Goal: Task Accomplishment & Management: Use online tool/utility

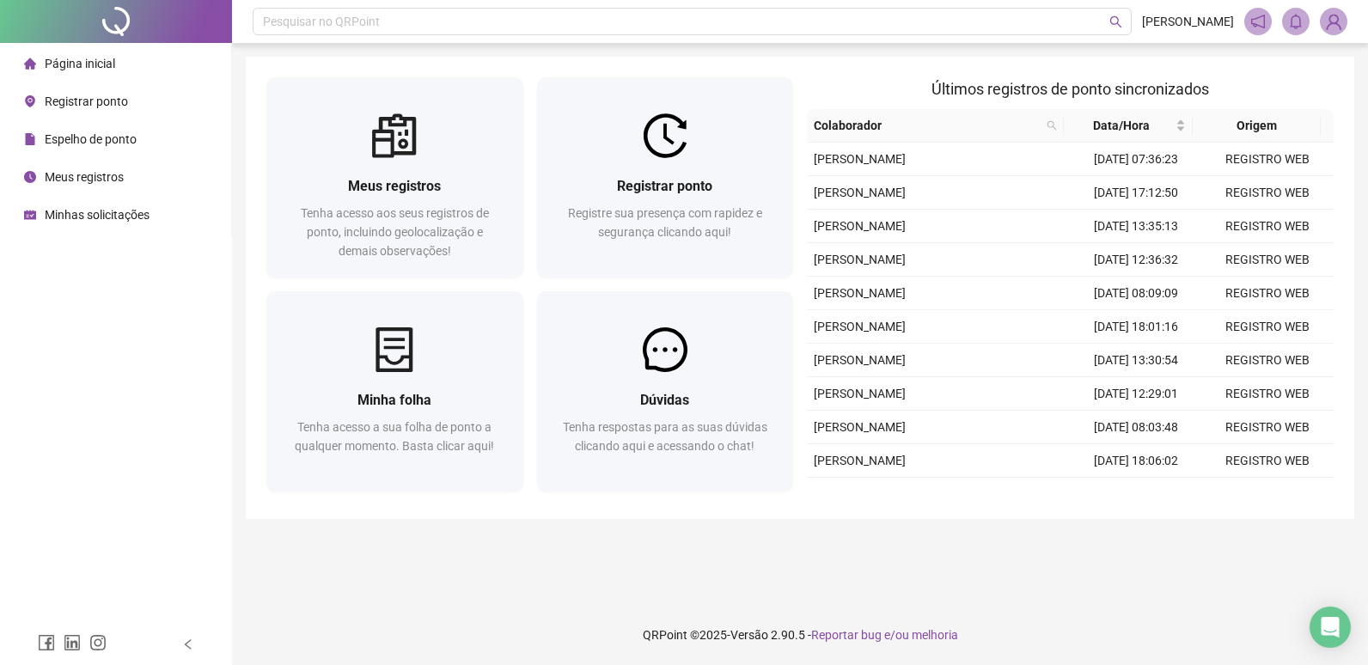
drag, startPoint x: 0, startPoint y: 0, endPoint x: 532, endPoint y: -9, distance: 531.8
click at [532, 0] on html "Página inicial Registrar ponto Espelho de ponto Meus registros Minhas solicitaç…" at bounding box center [684, 332] width 1368 height 665
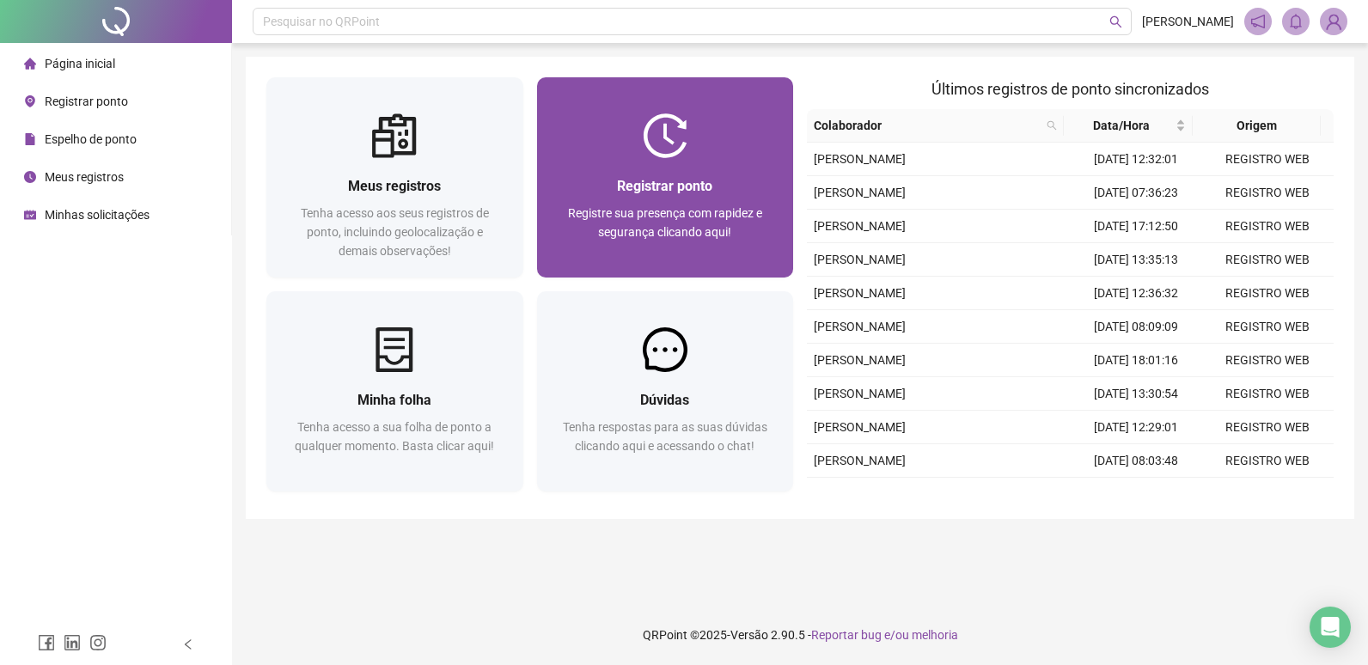
click at [655, 133] on img at bounding box center [665, 135] width 45 height 45
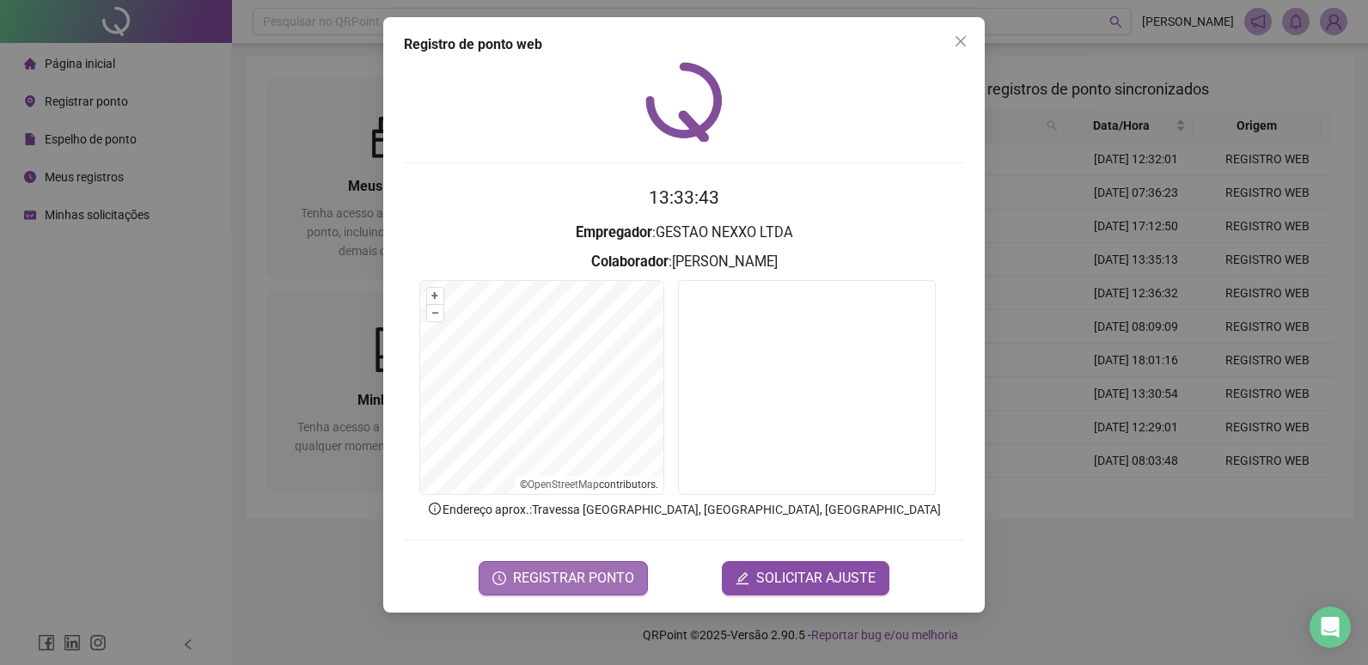
click at [569, 582] on span "REGISTRAR PONTO" at bounding box center [573, 578] width 121 height 21
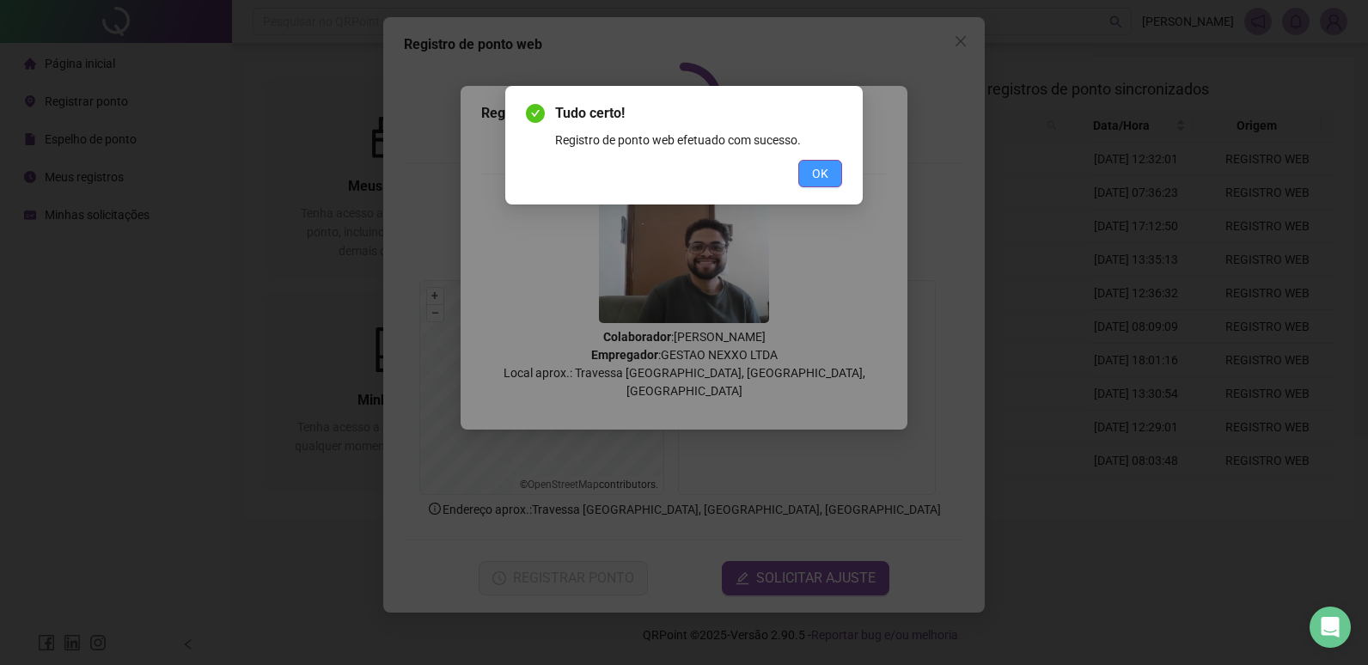
click at [814, 170] on span "OK" at bounding box center [820, 173] width 16 height 19
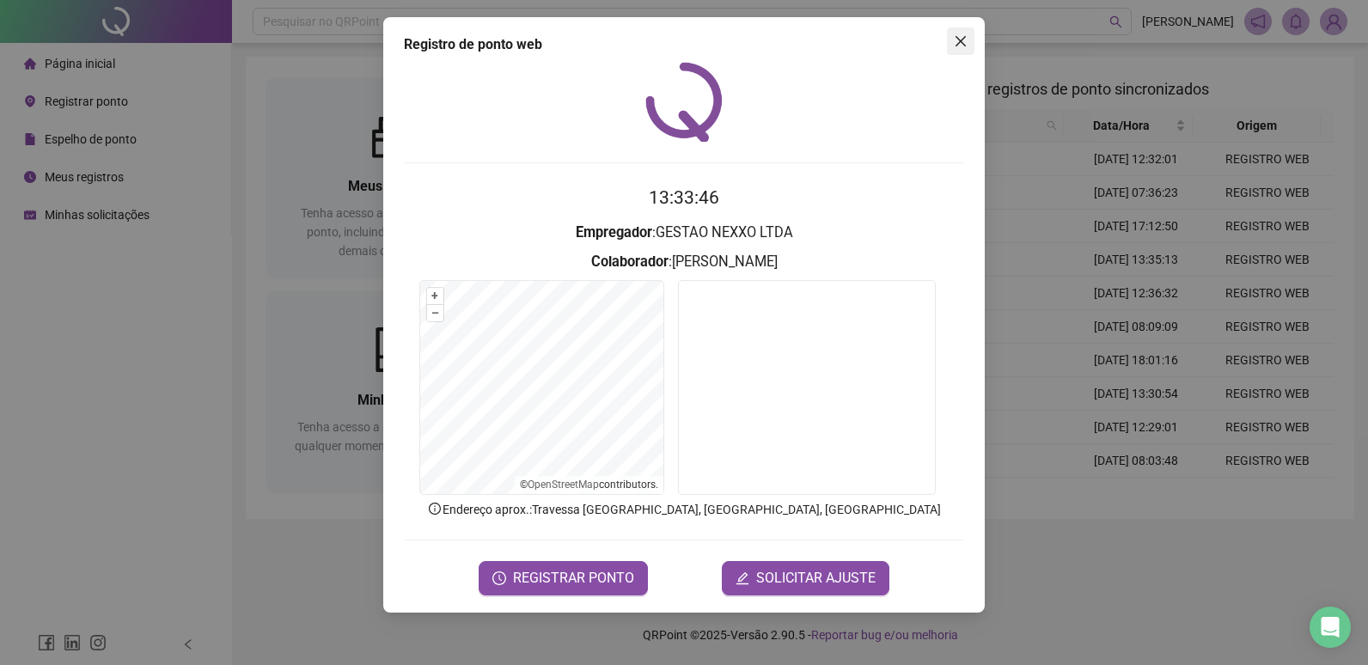
click at [971, 48] on button "Close" at bounding box center [960, 40] width 27 height 27
